Goal: Task Accomplishment & Management: Manage account settings

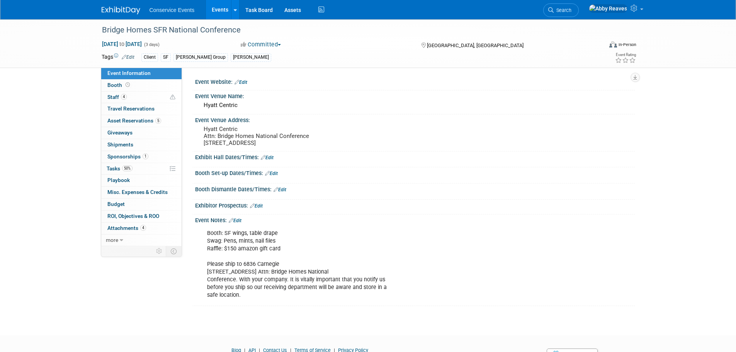
click at [571, 11] on span "Search" at bounding box center [563, 10] width 18 height 6
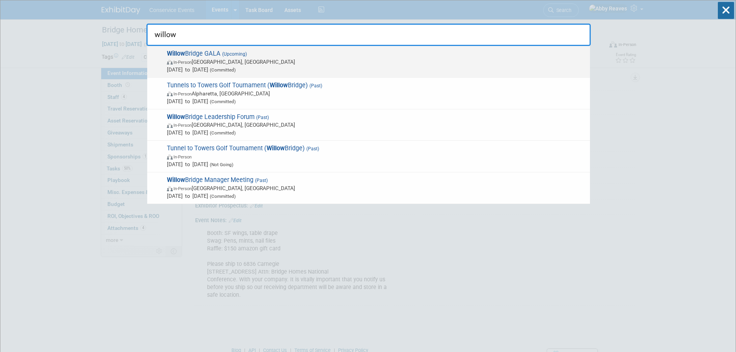
type input "willow"
click at [311, 64] on span "In-Person [GEOGRAPHIC_DATA], [GEOGRAPHIC_DATA]" at bounding box center [376, 62] width 419 height 8
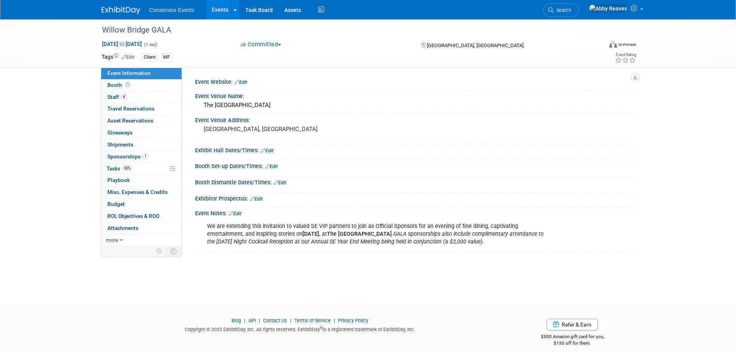
click at [213, 9] on link "Events" at bounding box center [220, 9] width 28 height 19
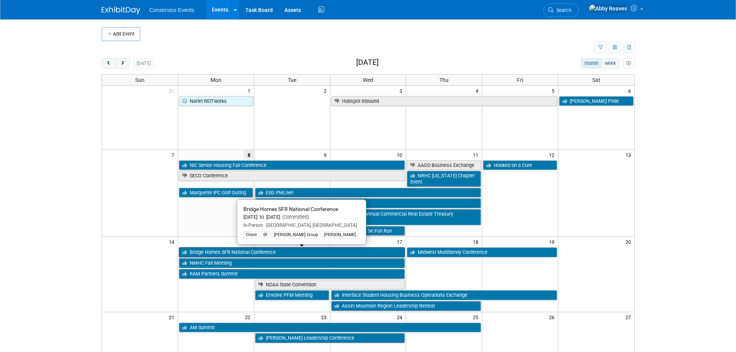
click at [214, 255] on link "Bridge Homes SFR National Conference" at bounding box center [292, 252] width 226 height 10
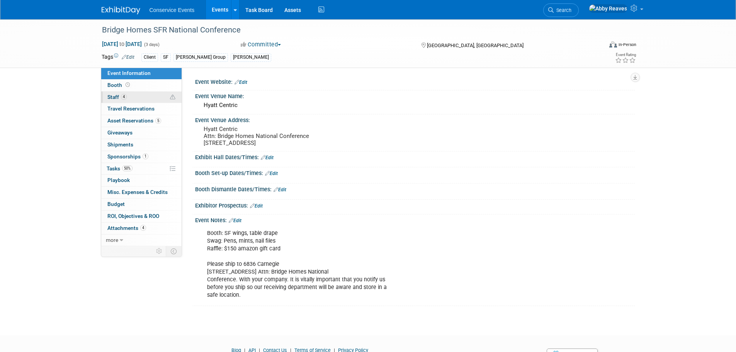
click at [148, 96] on link "4 Staff 4" at bounding box center [141, 98] width 80 height 12
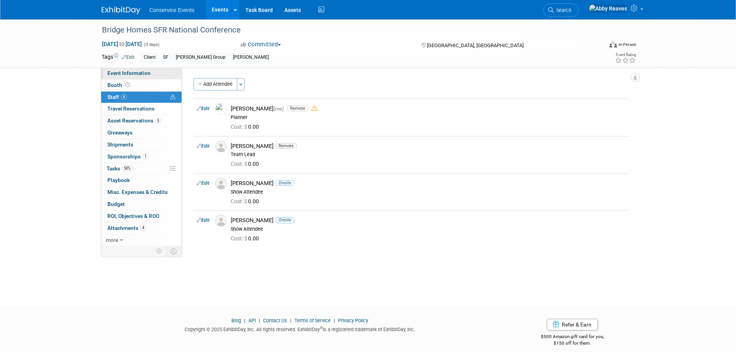
click at [156, 70] on link "Event Information" at bounding box center [141, 74] width 80 height 12
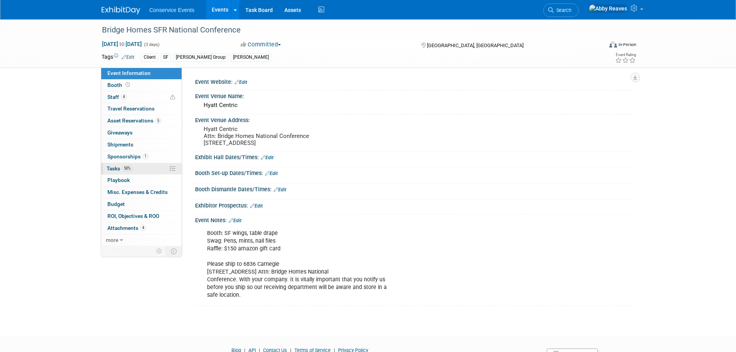
click at [149, 167] on link "50% Tasks 50%" at bounding box center [141, 169] width 80 height 12
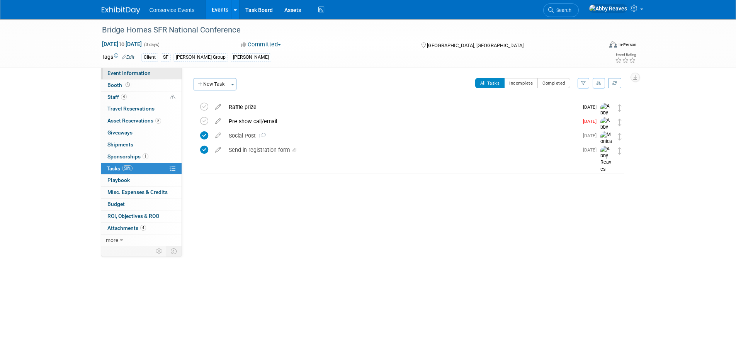
click at [153, 73] on link "Event Information" at bounding box center [141, 74] width 80 height 12
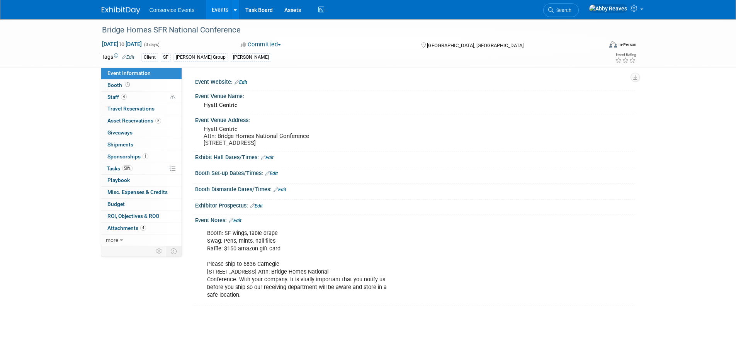
click at [219, 16] on link "Events" at bounding box center [220, 9] width 28 height 19
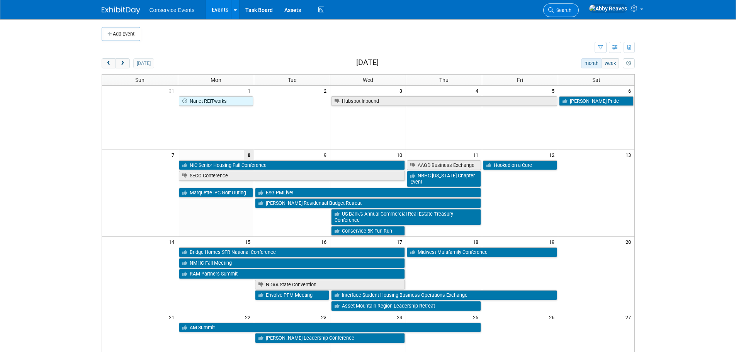
click at [571, 12] on span "Search" at bounding box center [563, 10] width 18 height 6
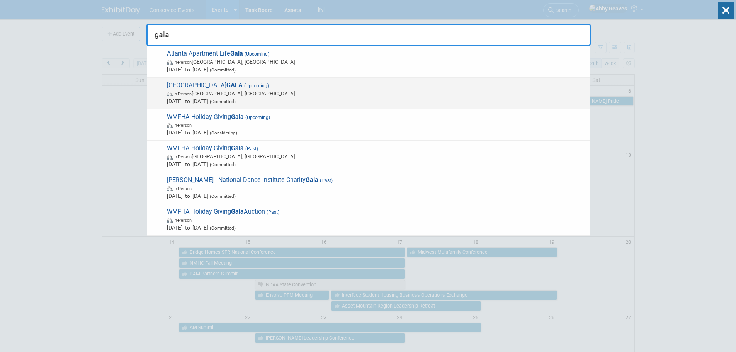
type input "gala"
click at [246, 91] on span "In-Person [GEOGRAPHIC_DATA], [GEOGRAPHIC_DATA]" at bounding box center [376, 94] width 419 height 8
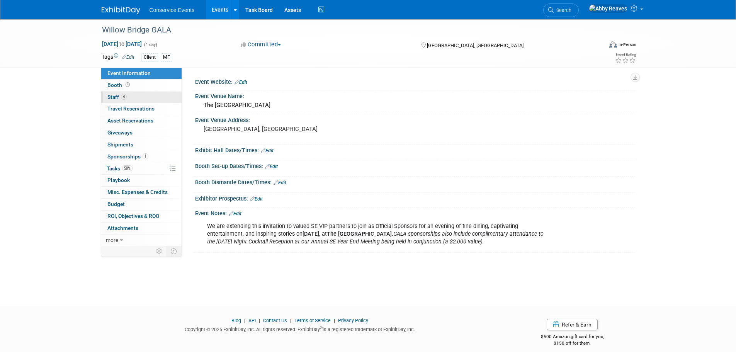
click at [151, 92] on link "4 Staff 4" at bounding box center [141, 98] width 80 height 12
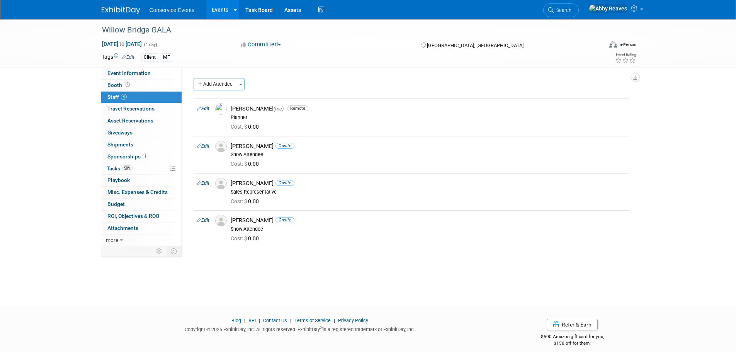
click at [224, 5] on link "Events" at bounding box center [220, 9] width 28 height 19
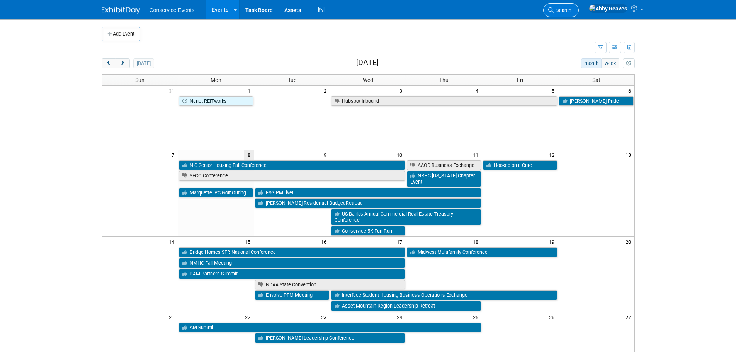
click at [571, 9] on span "Search" at bounding box center [563, 10] width 18 height 6
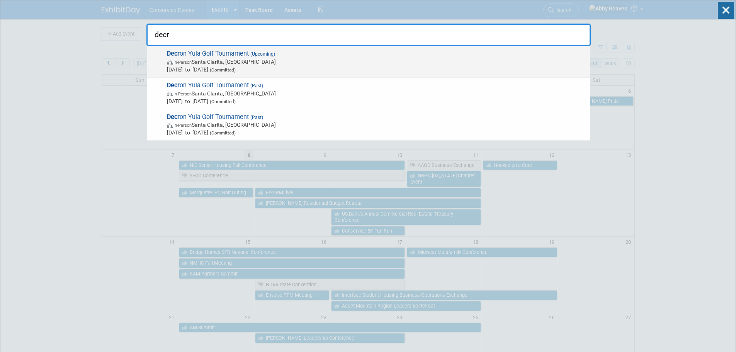
type input "decr"
click at [313, 61] on span "In-Person Santa Clarita, CA" at bounding box center [376, 62] width 419 height 8
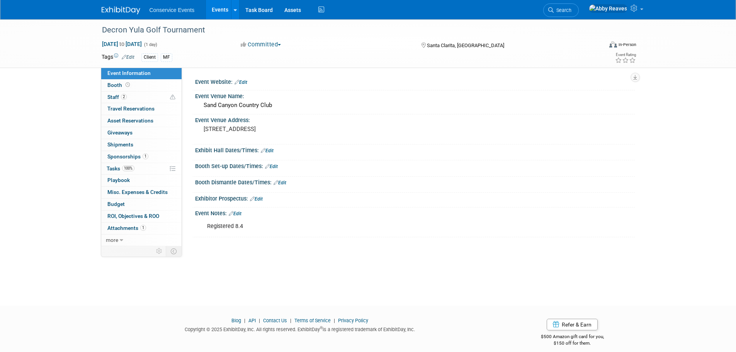
click at [237, 214] on link "Edit" at bounding box center [235, 213] width 13 height 5
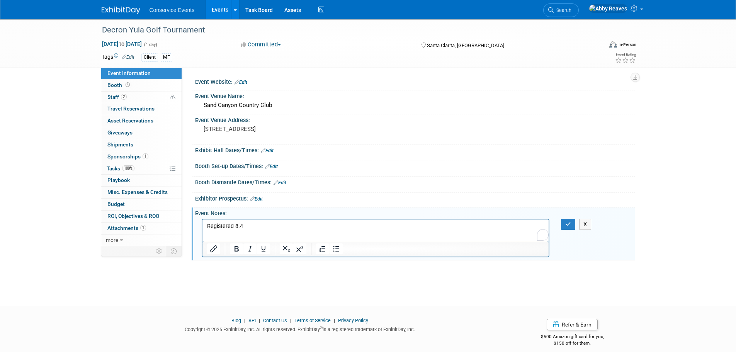
click at [249, 226] on p "Registered 8.4" at bounding box center [376, 226] width 338 height 8
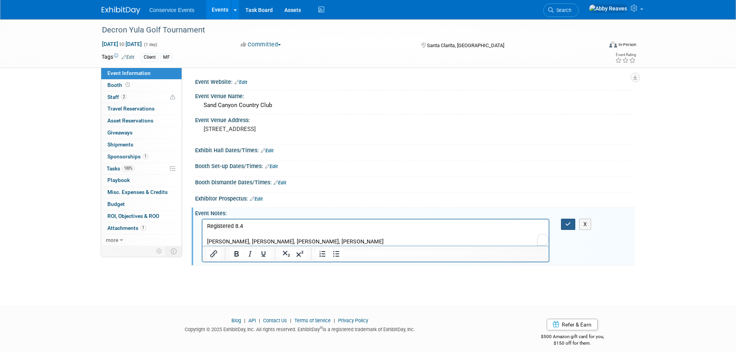
click at [567, 226] on icon "button" at bounding box center [568, 223] width 6 height 5
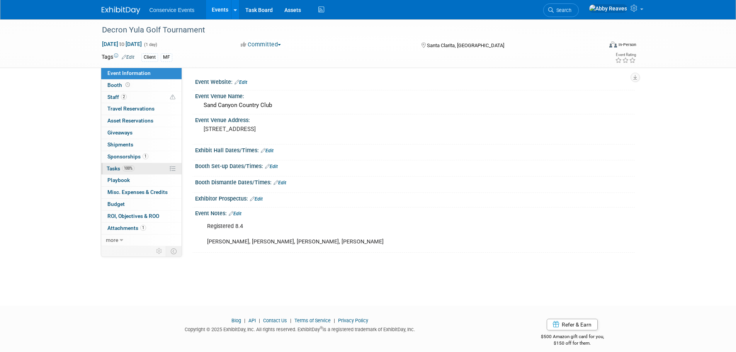
click at [144, 166] on link "100% Tasks 100%" at bounding box center [141, 169] width 80 height 12
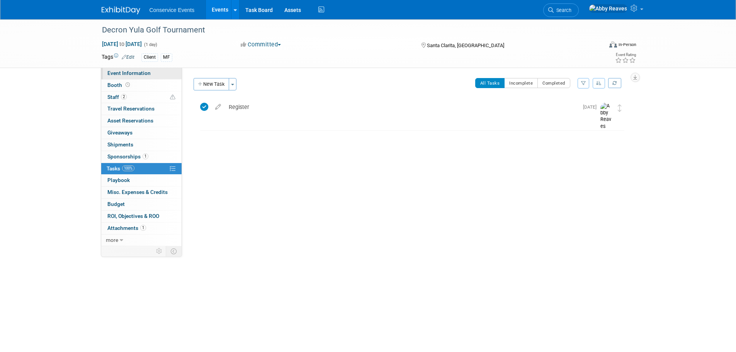
click at [142, 72] on span "Event Information" at bounding box center [128, 73] width 43 height 6
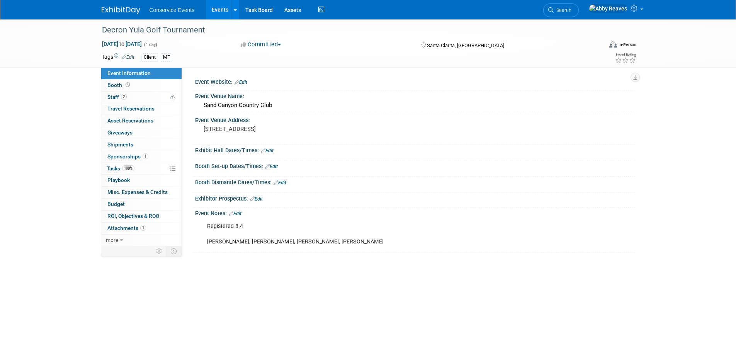
click at [221, 13] on link "Events" at bounding box center [220, 9] width 28 height 19
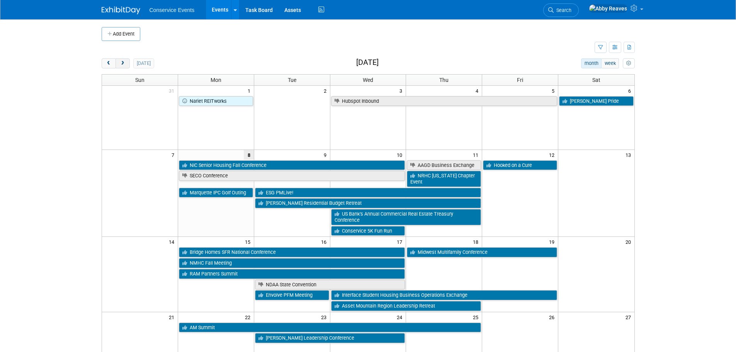
click at [123, 64] on span "next" at bounding box center [123, 63] width 6 height 5
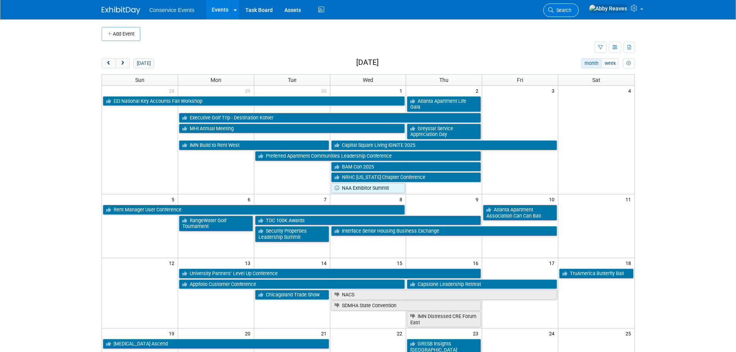
click at [579, 5] on link "Search" at bounding box center [561, 10] width 36 height 14
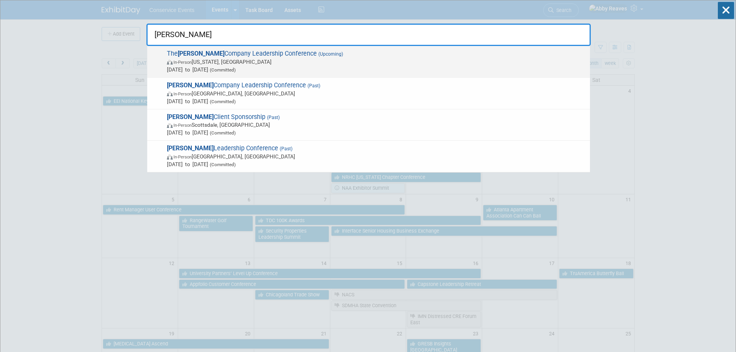
type input "preiss"
click at [301, 68] on span "Nov 4, 2025 to Nov 7, 2025 (Committed)" at bounding box center [376, 70] width 419 height 8
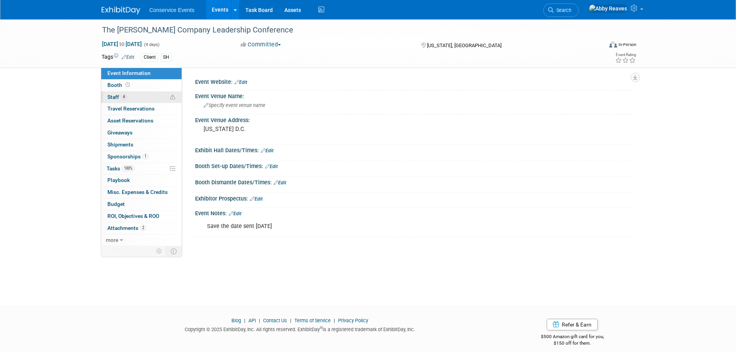
click at [143, 97] on link "4 Staff 4" at bounding box center [141, 98] width 80 height 12
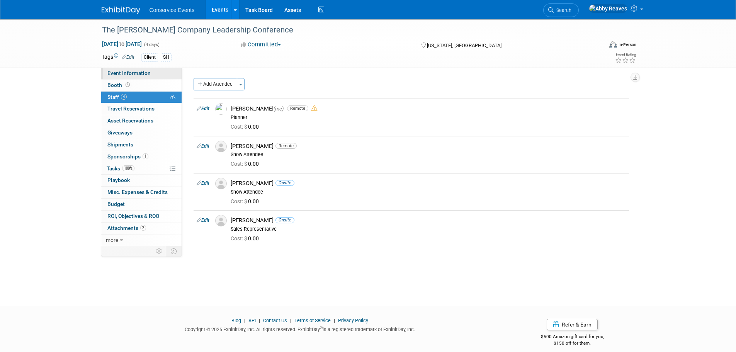
click at [171, 72] on link "Event Information" at bounding box center [141, 74] width 80 height 12
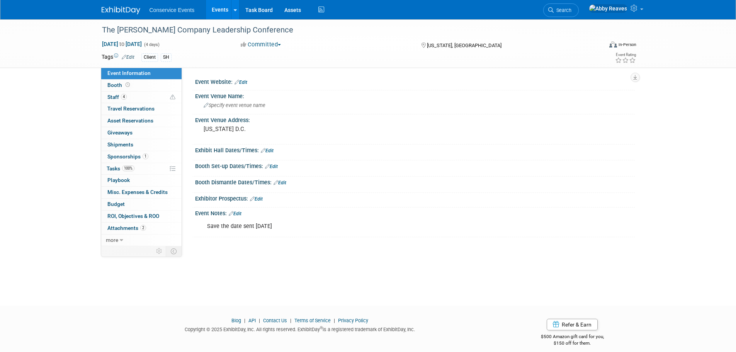
click at [57, 156] on div "The Preiss Company Leadership Conference Nov 4, 2025 to Nov 7, 2025 (4 days) No…" at bounding box center [368, 155] width 736 height 272
click at [212, 8] on link "Events" at bounding box center [220, 9] width 28 height 19
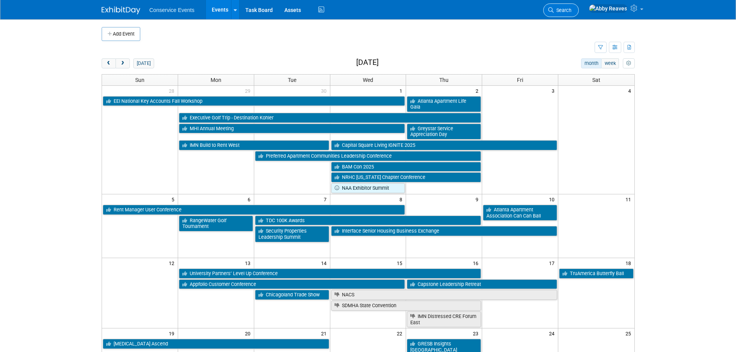
click at [554, 8] on icon at bounding box center [550, 9] width 5 height 5
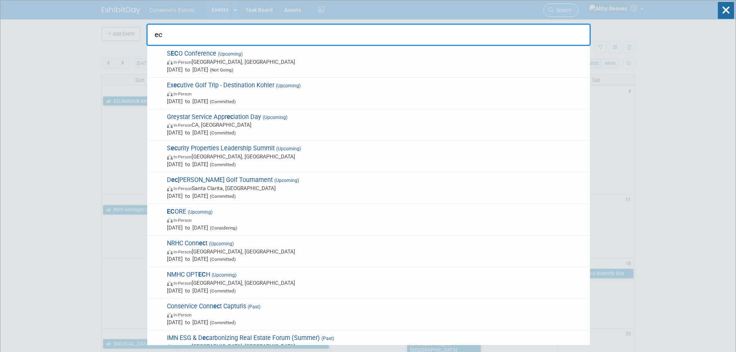
type input "e"
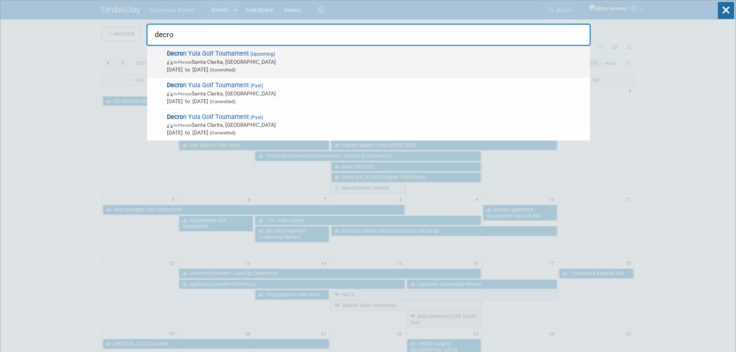
type input "decro"
click at [381, 65] on span "In-Person Santa Clarita, [GEOGRAPHIC_DATA]" at bounding box center [376, 62] width 419 height 8
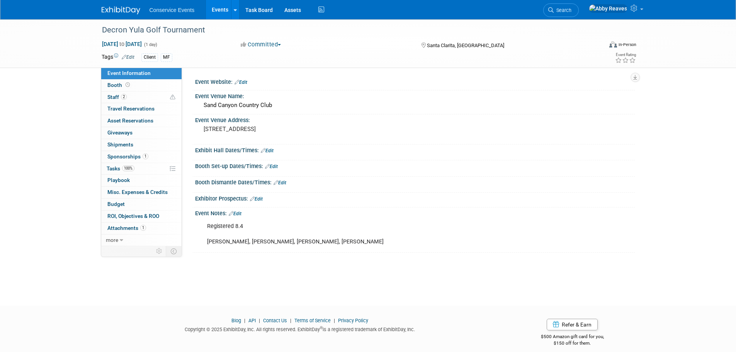
click at [235, 213] on link "Edit" at bounding box center [235, 213] width 13 height 5
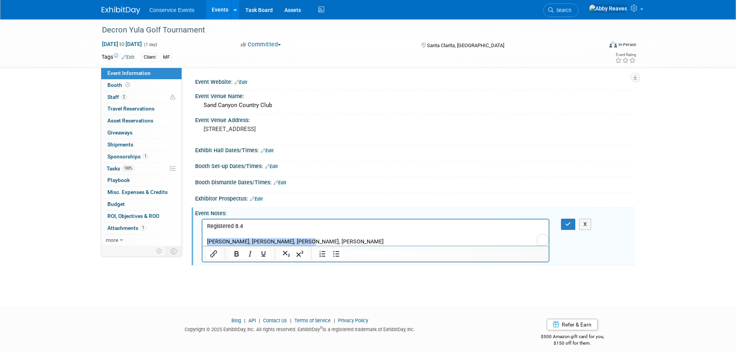
drag, startPoint x: 279, startPoint y: 242, endPoint x: 194, endPoint y: 242, distance: 85.4
click at [202, 242] on html "Registered 8.4 Jerry, Jeff, Chris Gray, Curt Kanabi" at bounding box center [375, 232] width 347 height 26
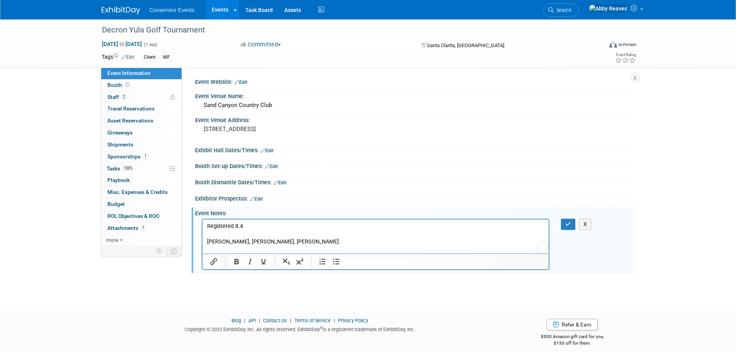
click at [208, 240] on p "Registered 8.4 Curt Knabe, Chris Gray, Jerry Davis" at bounding box center [376, 237] width 338 height 31
click at [564, 222] on button "button" at bounding box center [568, 224] width 14 height 11
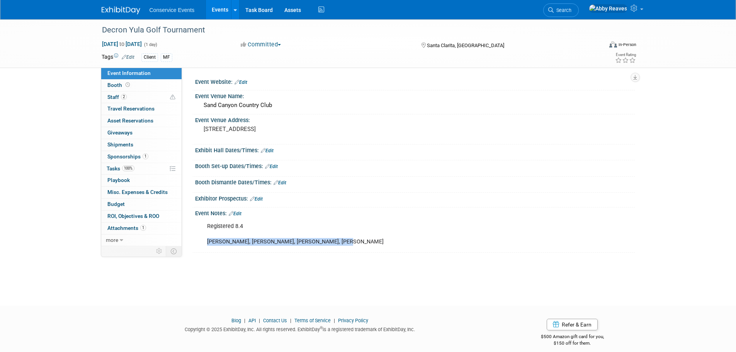
drag, startPoint x: 333, startPoint y: 242, endPoint x: 207, endPoint y: 244, distance: 126.0
click at [207, 244] on div "Registered 8.4 Jeff Smedley, Curt Knabe, Chris Gray, Jerry Davis" at bounding box center [376, 234] width 348 height 31
copy div "Jeff Smedley, Curt Knabe, Chris Gray, Jerry Davis"
click at [60, 144] on div "Decron Yula Golf Tournament Oct 28, 2025 to Oct 28, 2025 (1 day) Oct 28, 2025 t…" at bounding box center [368, 155] width 736 height 272
click at [226, 7] on link "Events" at bounding box center [220, 9] width 28 height 19
